Goal: Check status: Check status

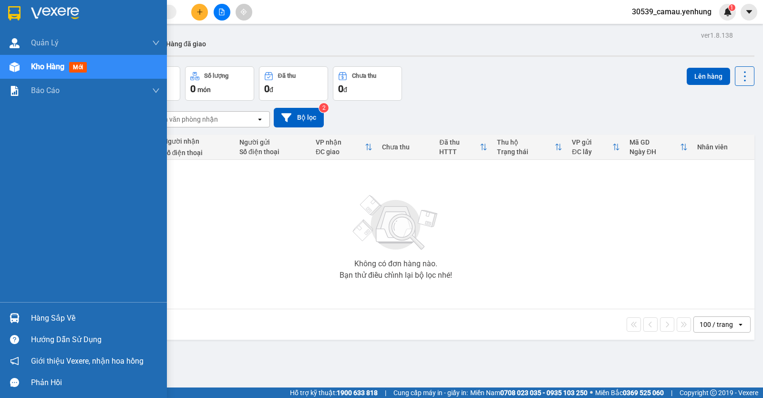
click at [55, 320] on div "Hàng sắp về" at bounding box center [95, 318] width 129 height 14
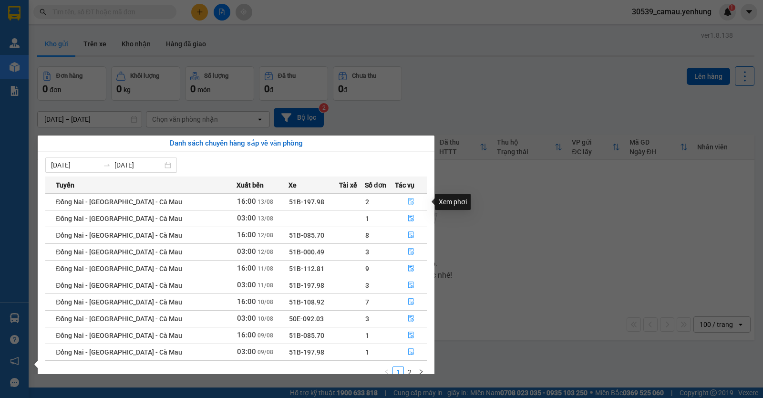
click at [409, 203] on icon "file-done" at bounding box center [411, 201] width 7 height 7
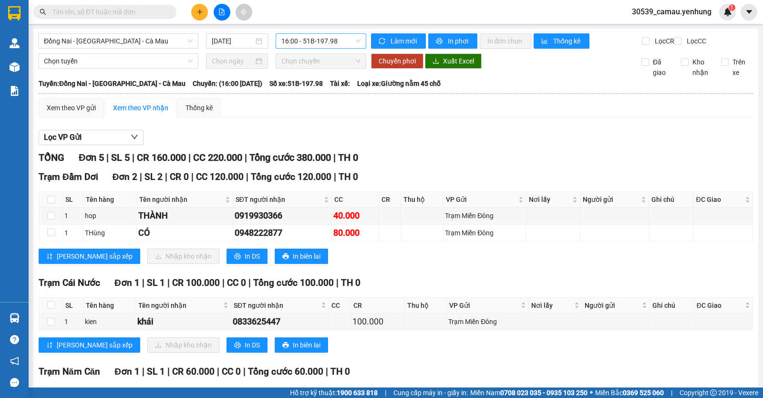
click at [323, 44] on span "16:00 - 51B-197.98" at bounding box center [321, 41] width 79 height 14
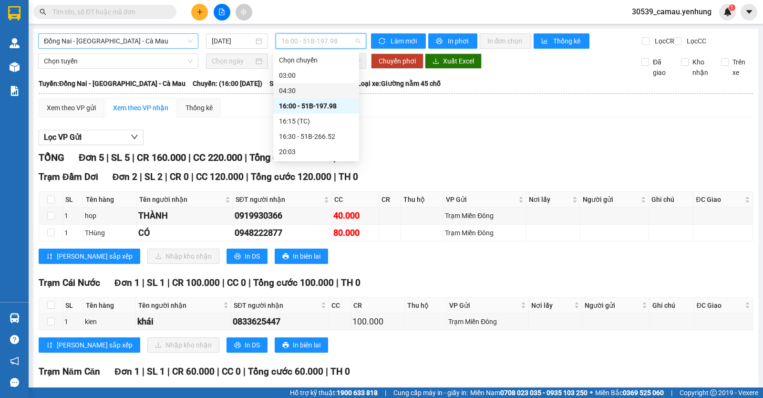
click at [137, 48] on div "Đồng Nai - [GEOGRAPHIC_DATA] - Cà Mau" at bounding box center [118, 40] width 160 height 15
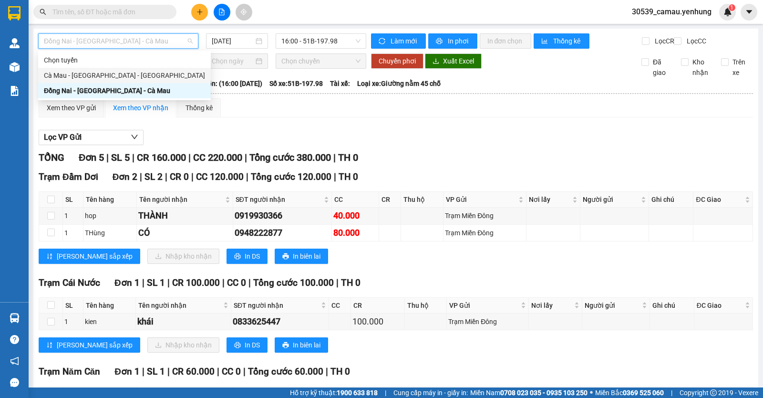
click at [108, 79] on div "Cà Mau - [GEOGRAPHIC_DATA] - [GEOGRAPHIC_DATA]" at bounding box center [124, 75] width 161 height 10
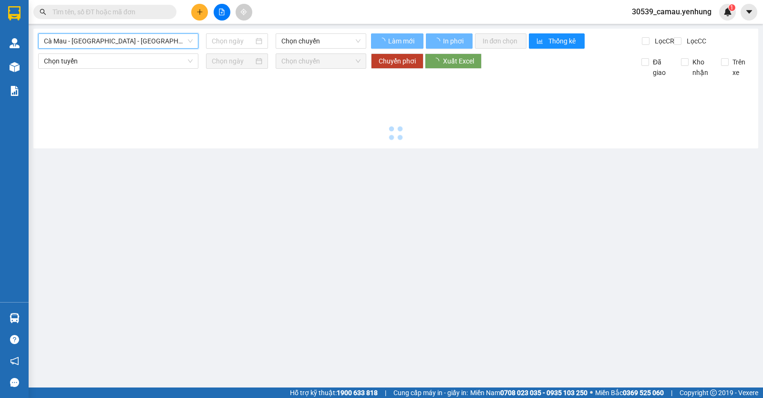
type input "[DATE]"
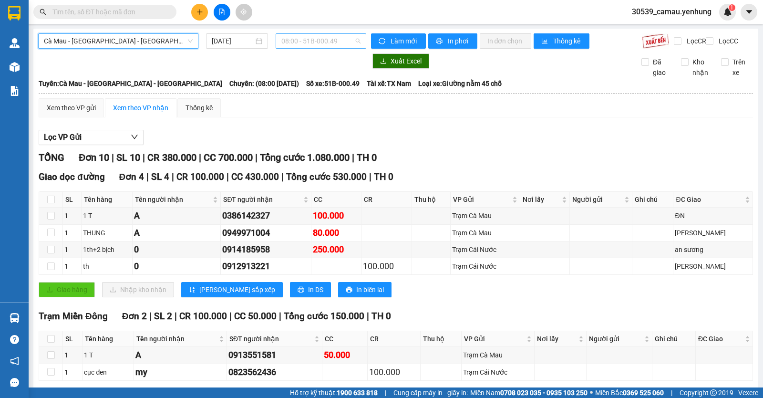
click at [341, 38] on span "08:00 - 51B-000.49" at bounding box center [321, 41] width 79 height 14
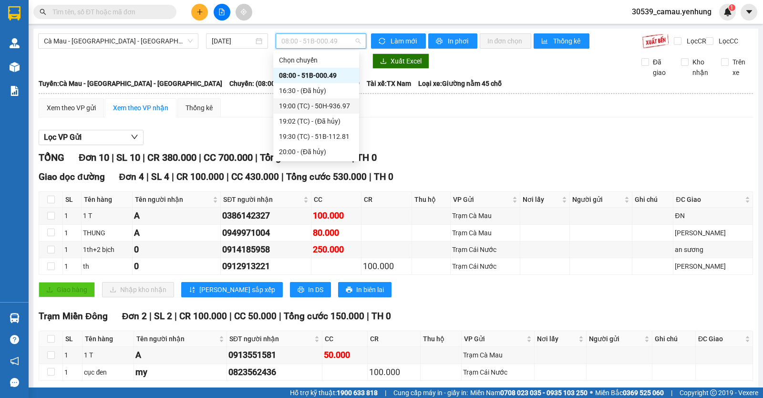
click at [317, 108] on div "19:00 (TC) - 50H-936.97" at bounding box center [316, 106] width 74 height 10
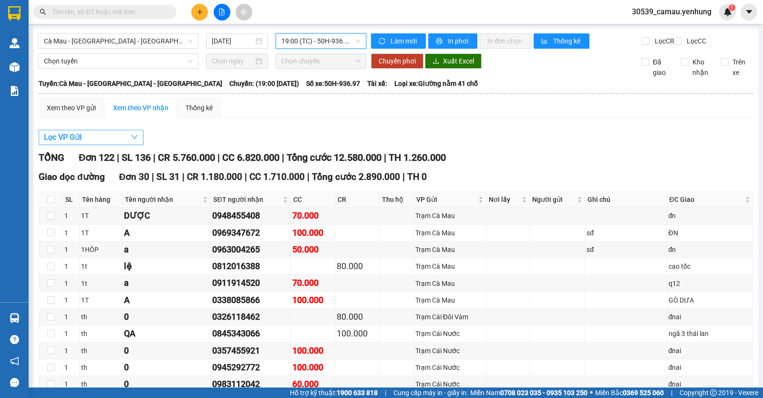
click at [81, 143] on span "Lọc VP Gửi" at bounding box center [63, 137] width 38 height 12
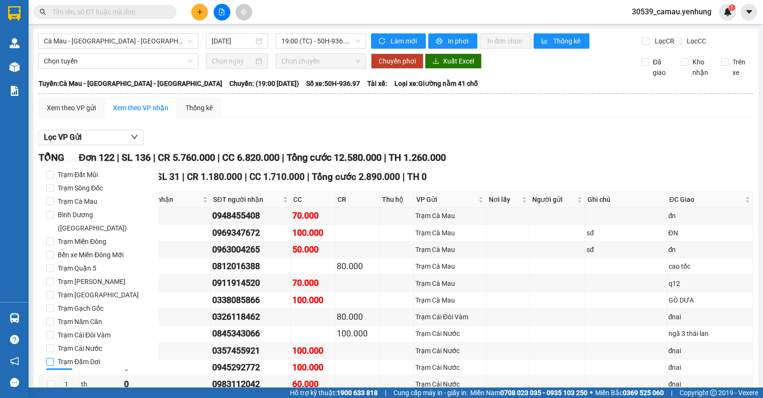
click at [66, 355] on span "Trạm Đầm Dơi" at bounding box center [79, 361] width 50 height 13
click at [54, 358] on input "Trạm Đầm Dơi" at bounding box center [50, 362] width 8 height 8
checkbox input "true"
click at [60, 371] on span "Lọc" at bounding box center [59, 376] width 11 height 10
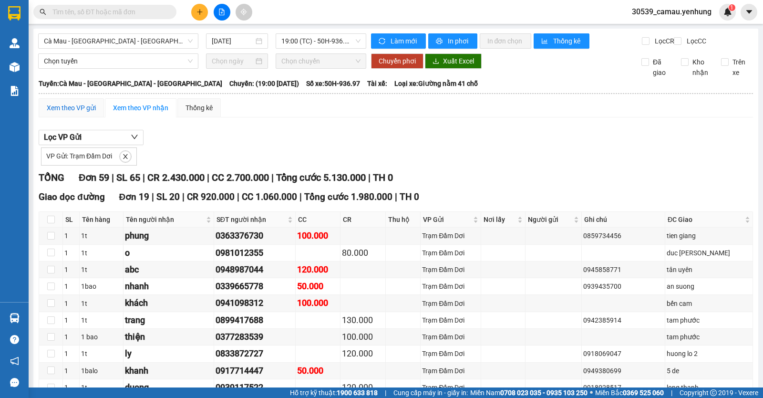
click at [71, 113] on div "Xem theo VP gửi" at bounding box center [71, 108] width 49 height 10
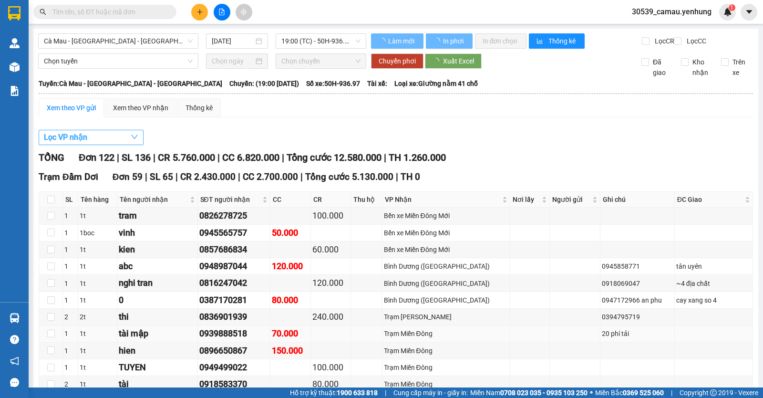
click at [125, 140] on button "Lọc VP nhận" at bounding box center [91, 137] width 105 height 15
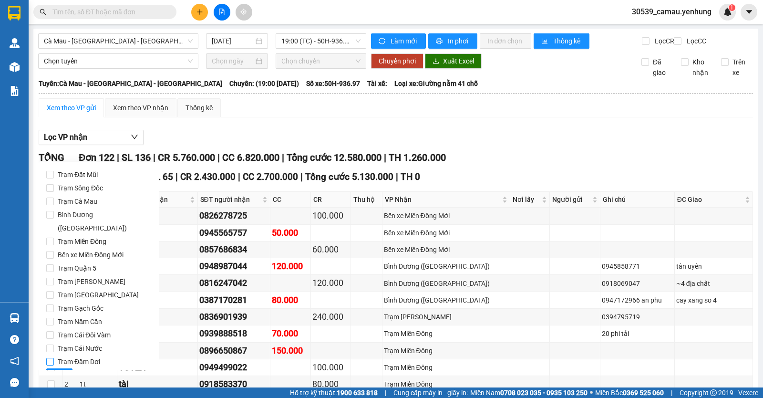
click at [47, 358] on input "Trạm Đầm Dơi" at bounding box center [50, 362] width 8 height 8
click at [49, 358] on input "Trạm Đầm Dơi" at bounding box center [50, 362] width 8 height 8
click at [52, 358] on input "Trạm Đầm Dơi" at bounding box center [50, 362] width 8 height 8
checkbox input "true"
click at [57, 371] on span "Lọc" at bounding box center [59, 376] width 11 height 10
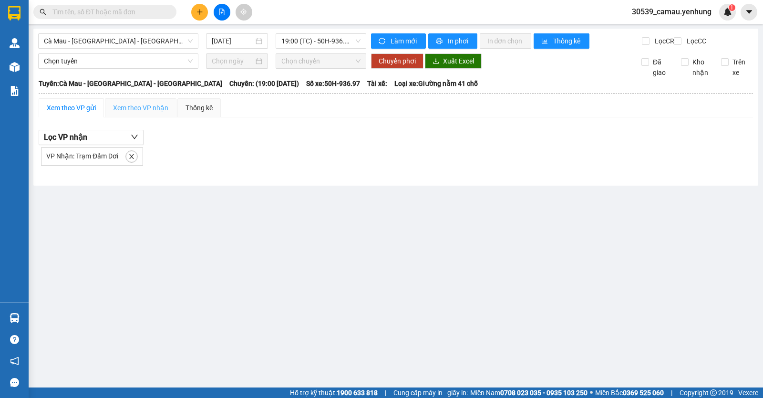
drag, startPoint x: 161, startPoint y: 123, endPoint x: 142, endPoint y: 140, distance: 25.4
click at [161, 117] on div "Xem theo VP nhận" at bounding box center [141, 107] width 72 height 19
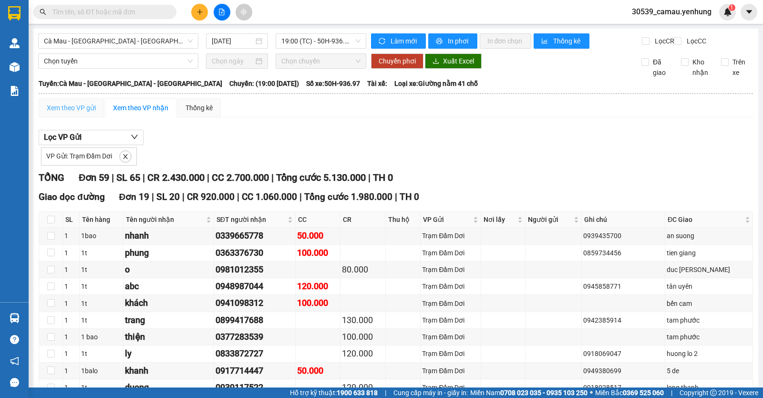
click at [71, 110] on div "Xem theo VP gửi" at bounding box center [71, 107] width 65 height 19
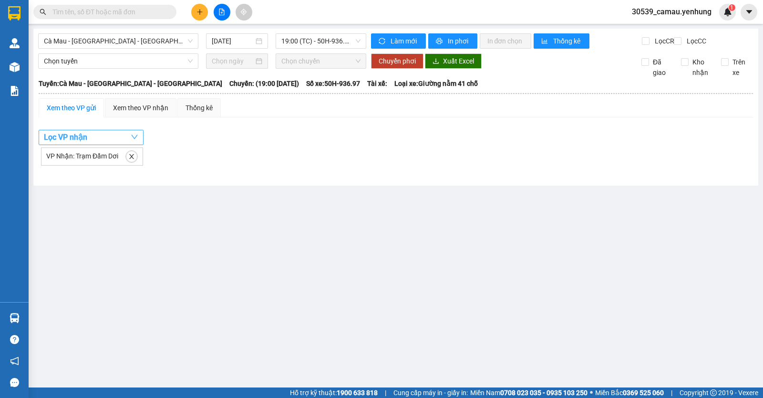
click at [104, 142] on button "Lọc VP nhận" at bounding box center [91, 137] width 105 height 15
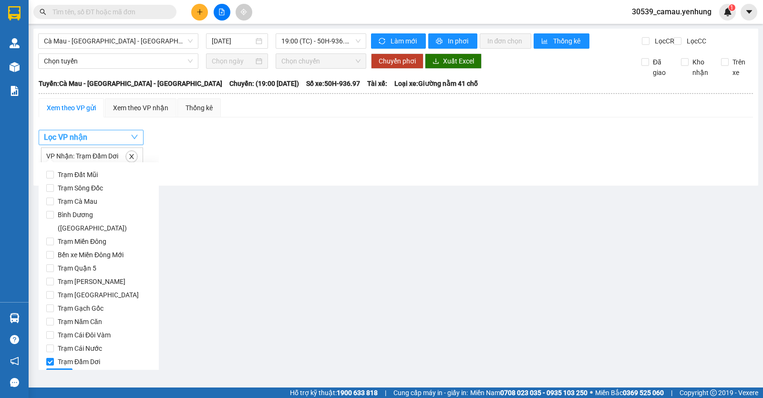
click at [104, 142] on button "Lọc VP nhận" at bounding box center [91, 137] width 105 height 15
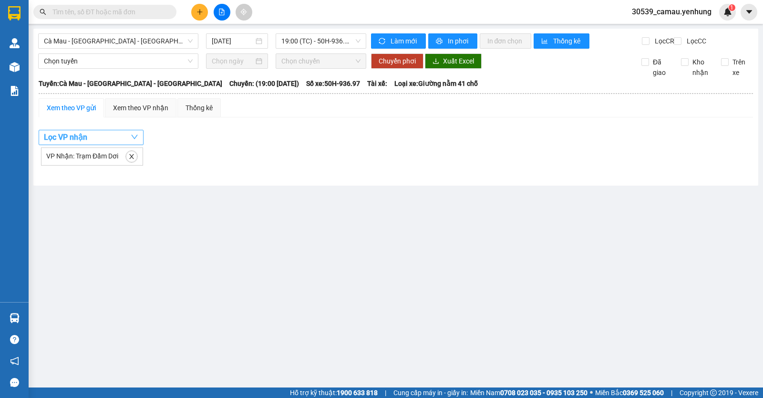
click at [114, 145] on button "Lọc VP nhận" at bounding box center [91, 137] width 105 height 15
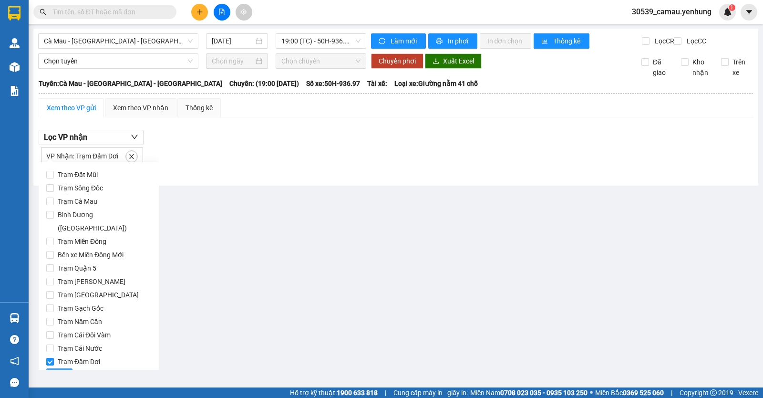
click at [59, 371] on span "Lọc" at bounding box center [59, 376] width 11 height 10
